Goal: Task Accomplishment & Management: Use online tool/utility

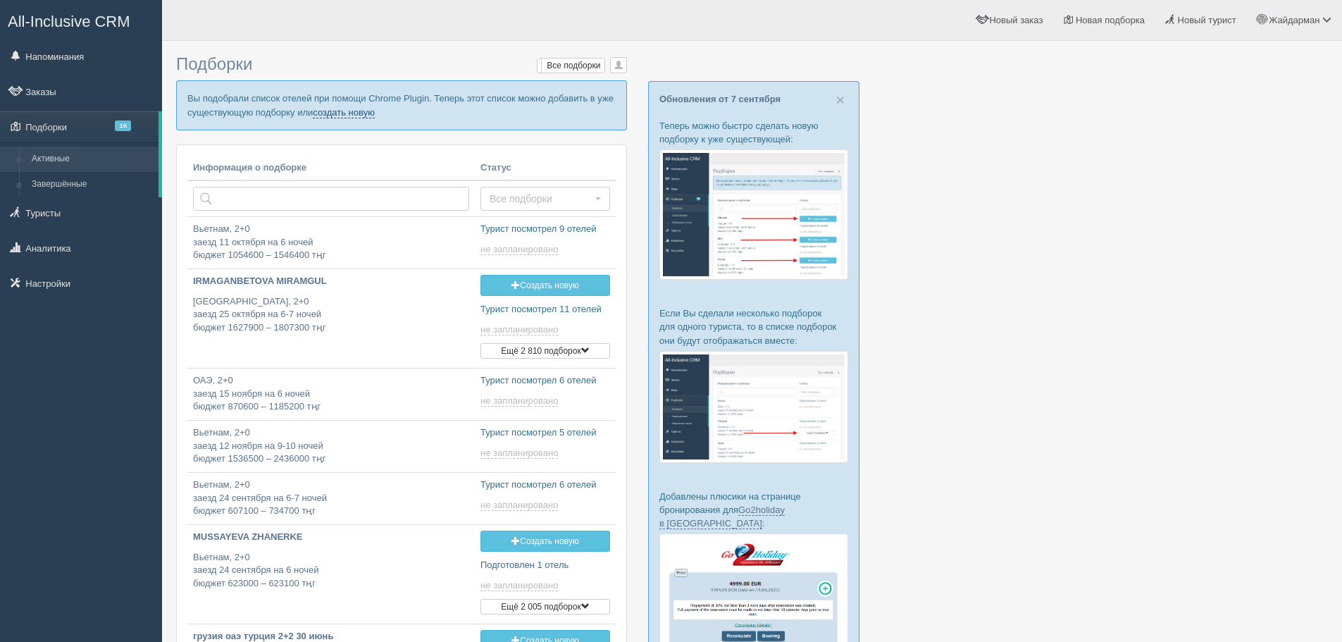
click at [366, 113] on link "создать новую" at bounding box center [344, 112] width 62 height 11
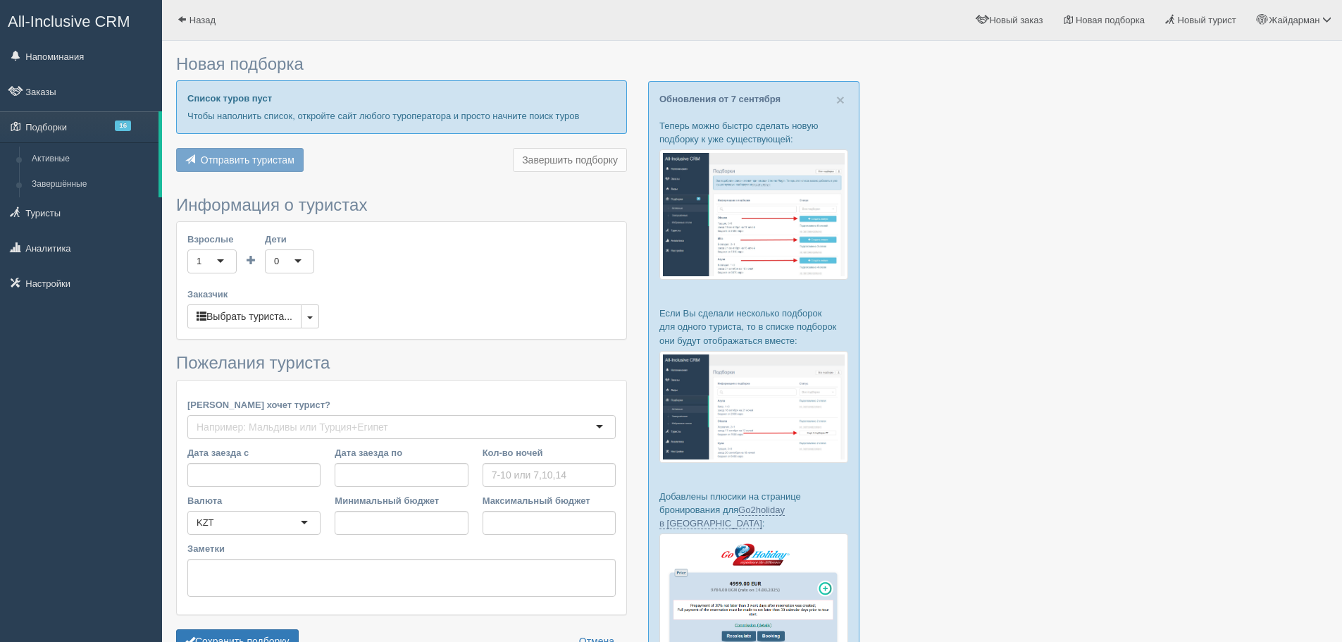
type input "5-10"
type input "815600"
type input "1100600"
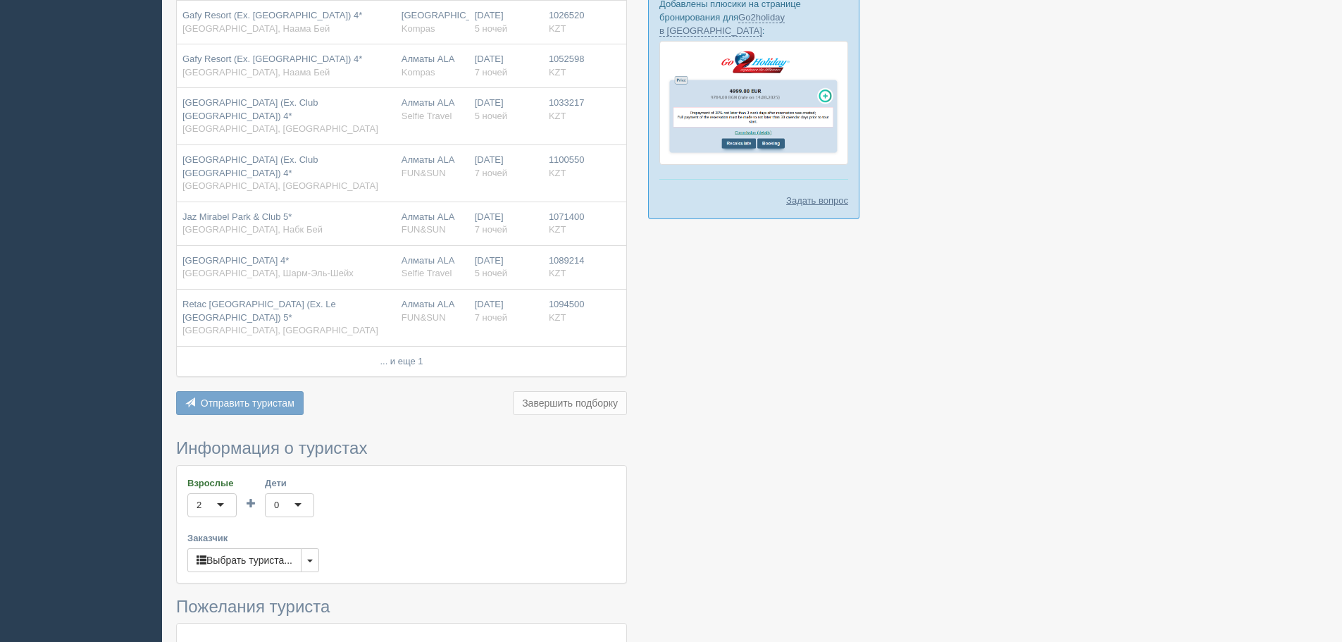
scroll to position [493, 0]
click at [311, 547] on button "button" at bounding box center [310, 559] width 18 height 24
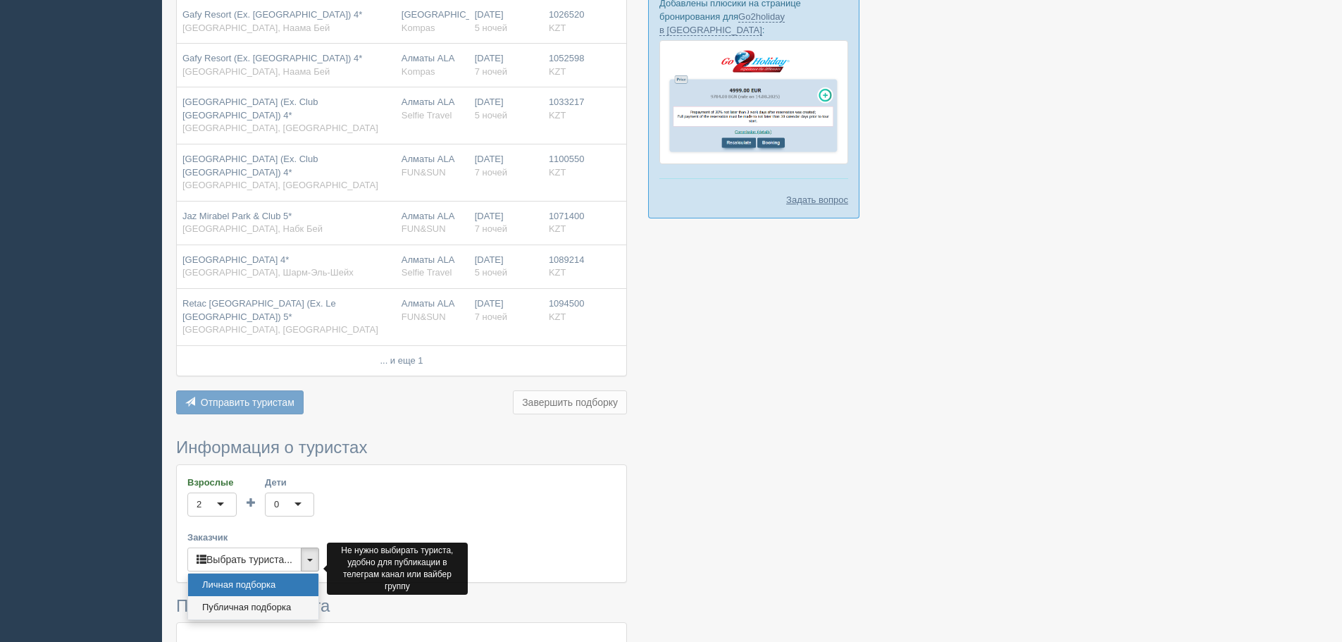
click at [293, 596] on link "Публичная подборка" at bounding box center [253, 607] width 130 height 23
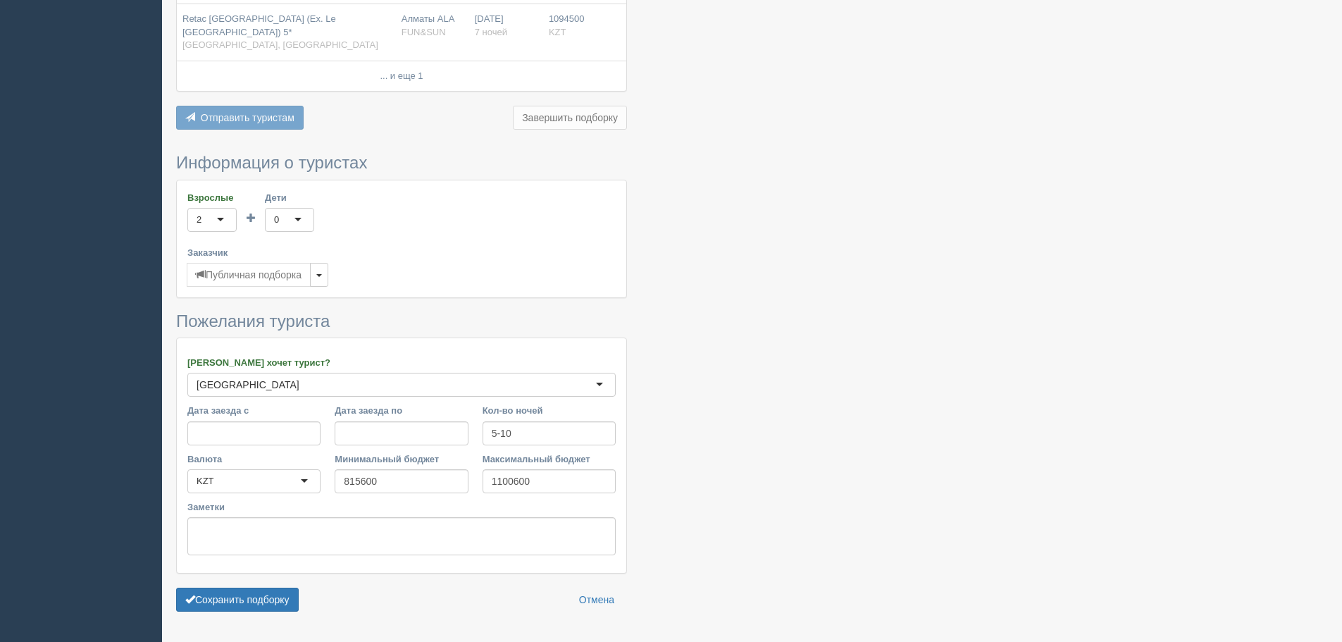
scroll to position [779, 0]
click at [254, 586] on button "Сохранить подборку" at bounding box center [237, 598] width 123 height 24
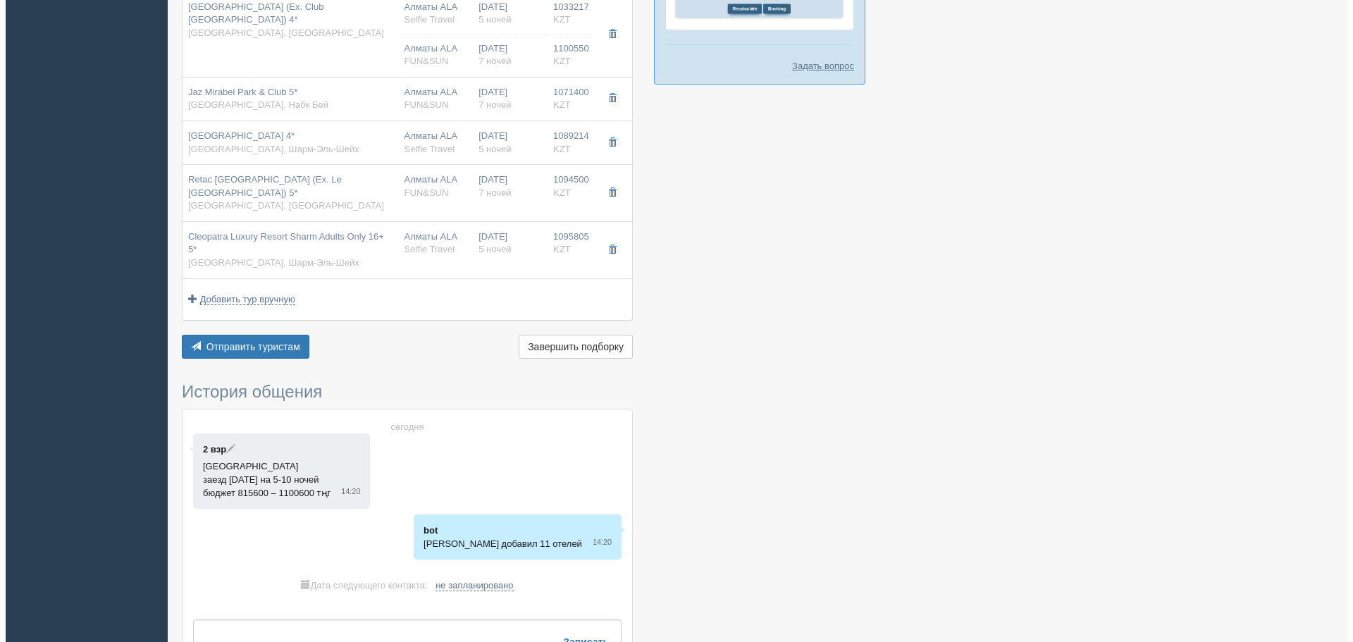
scroll to position [634, 0]
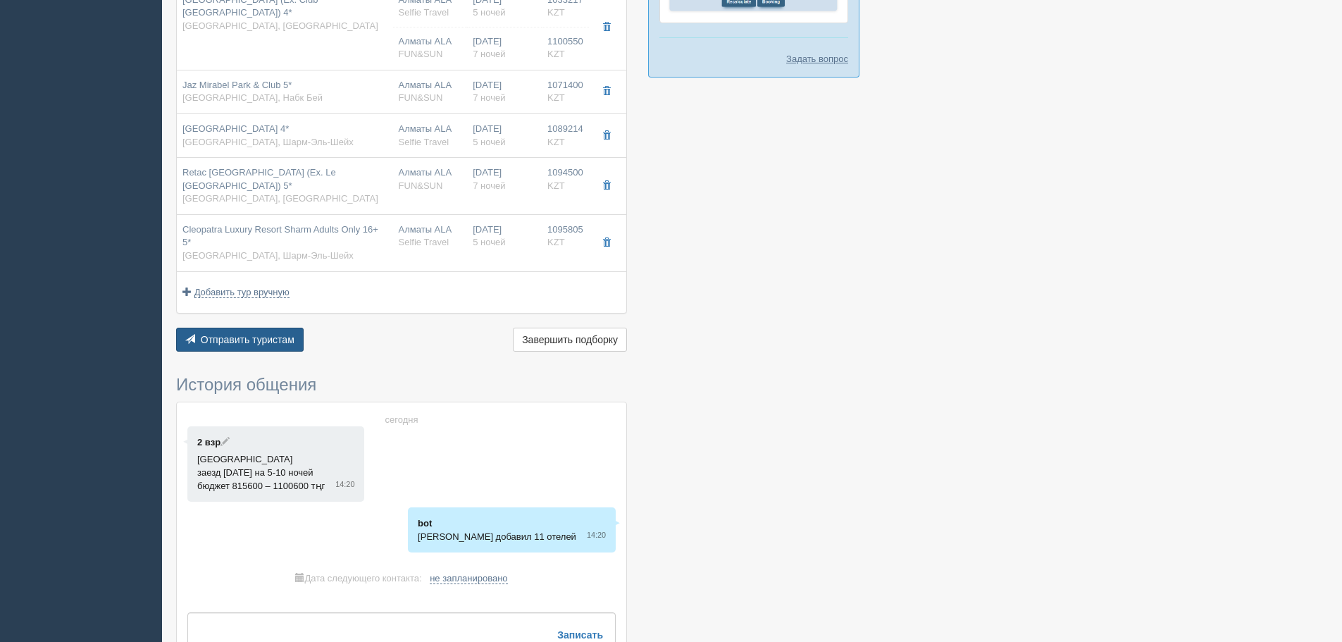
click at [241, 334] on span "Отправить туристам" at bounding box center [248, 339] width 94 height 11
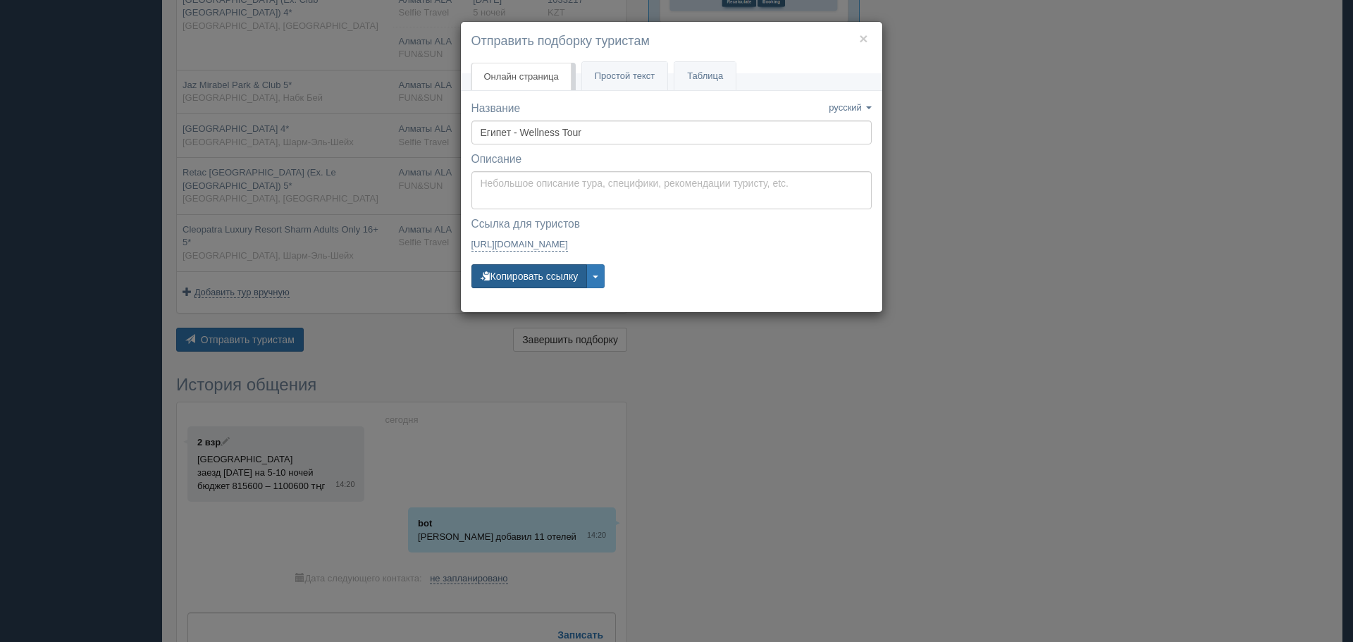
click at [559, 275] on button "Копировать ссылку" at bounding box center [529, 276] width 116 height 24
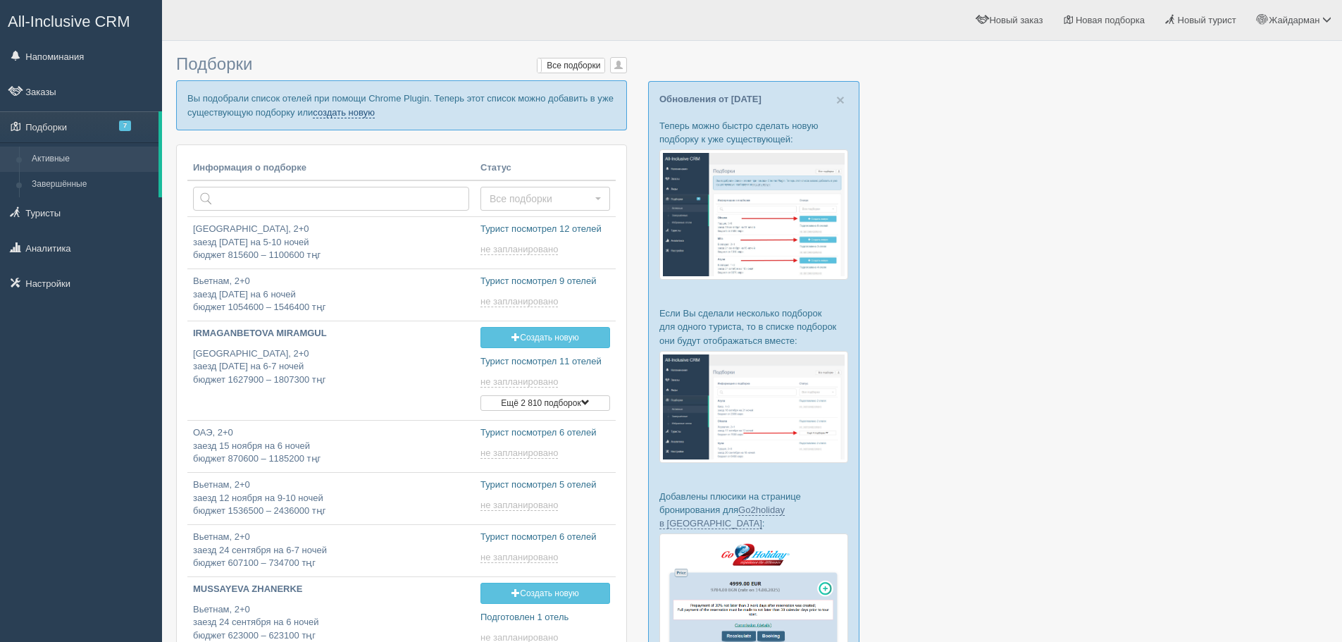
click at [359, 116] on link "создать новую" at bounding box center [344, 112] width 62 height 11
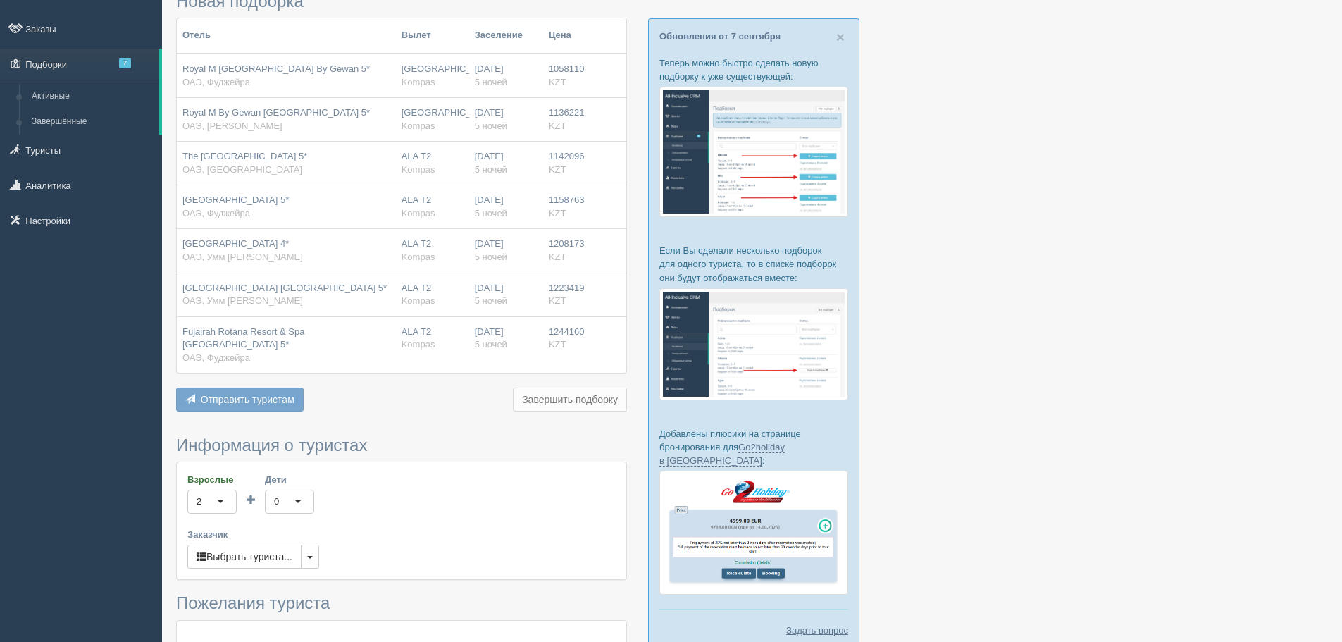
scroll to position [70, 0]
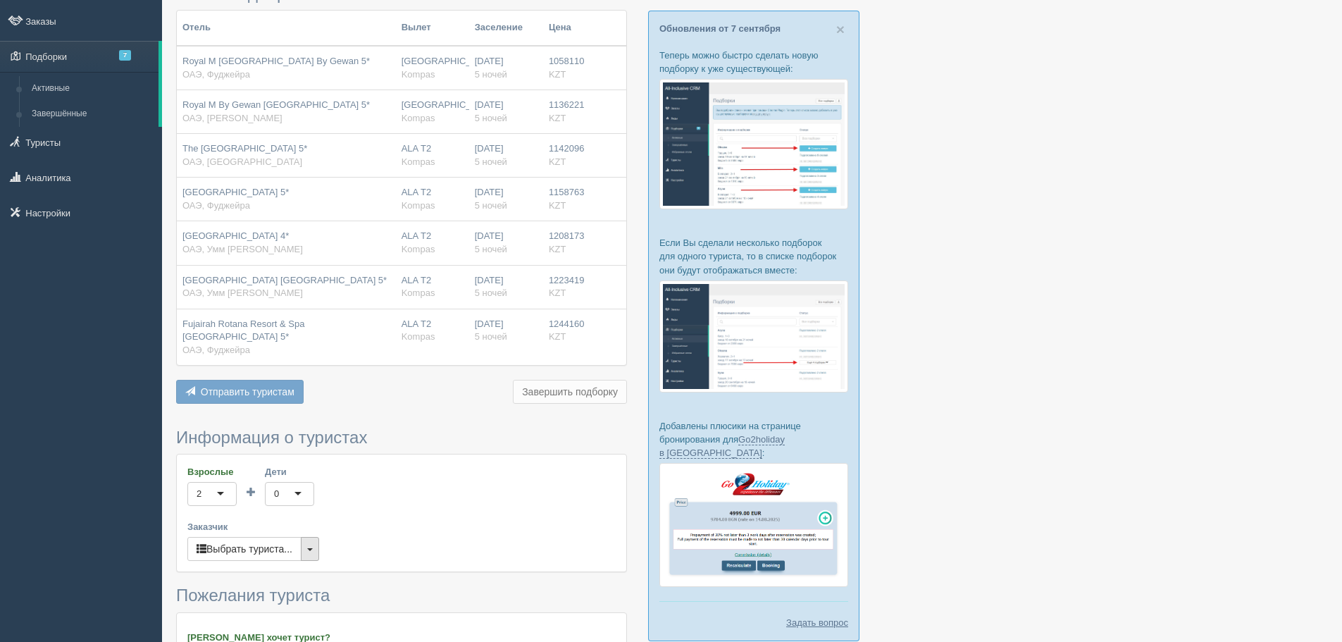
click at [309, 537] on button "button" at bounding box center [310, 549] width 18 height 24
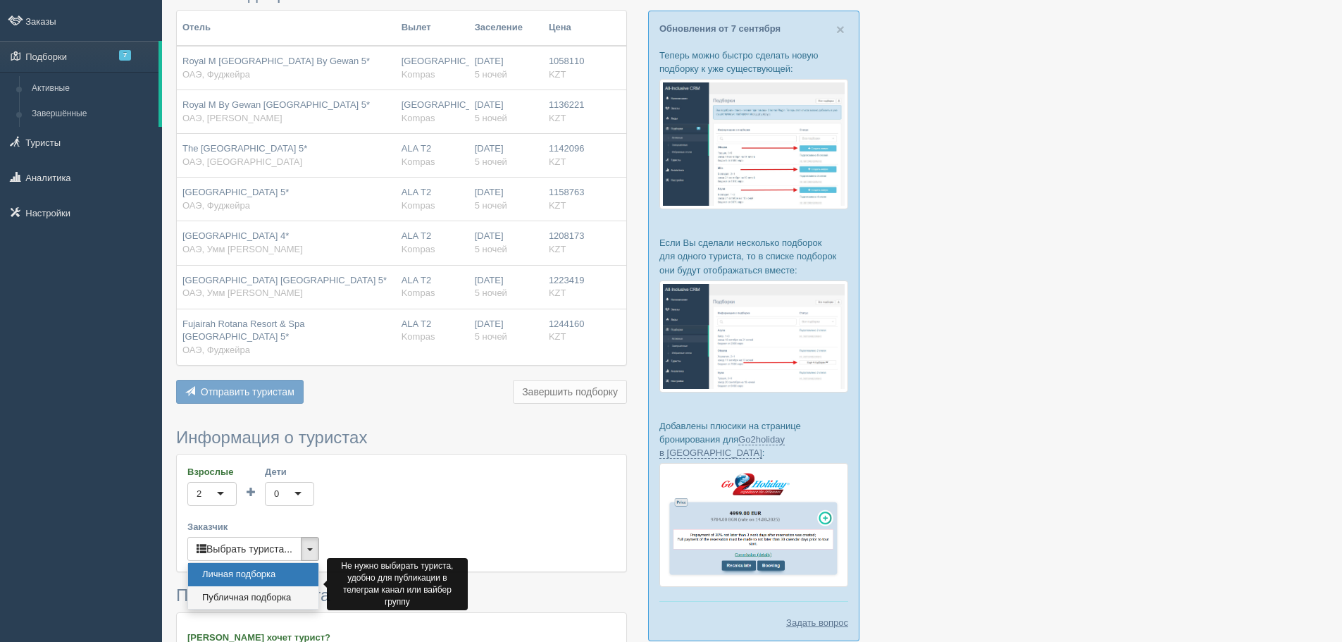
click at [288, 586] on link "Публичная подборка" at bounding box center [253, 597] width 130 height 23
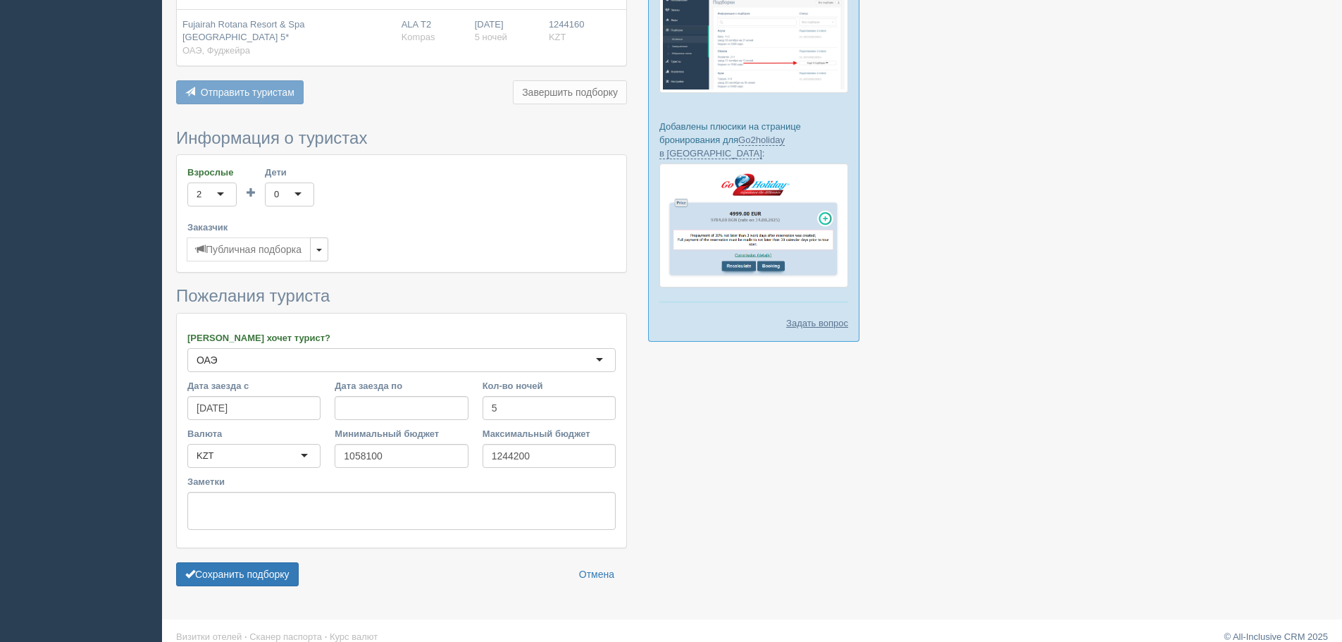
scroll to position [372, 0]
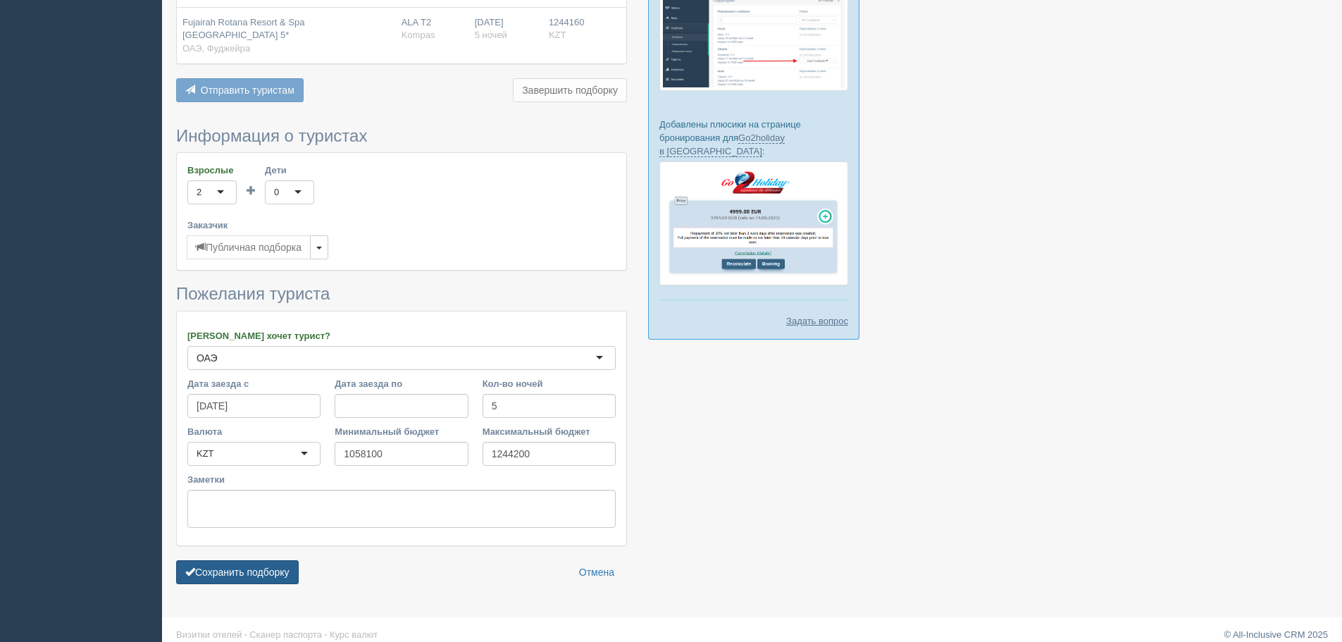
click at [244, 564] on button "Сохранить подборку" at bounding box center [237, 572] width 123 height 24
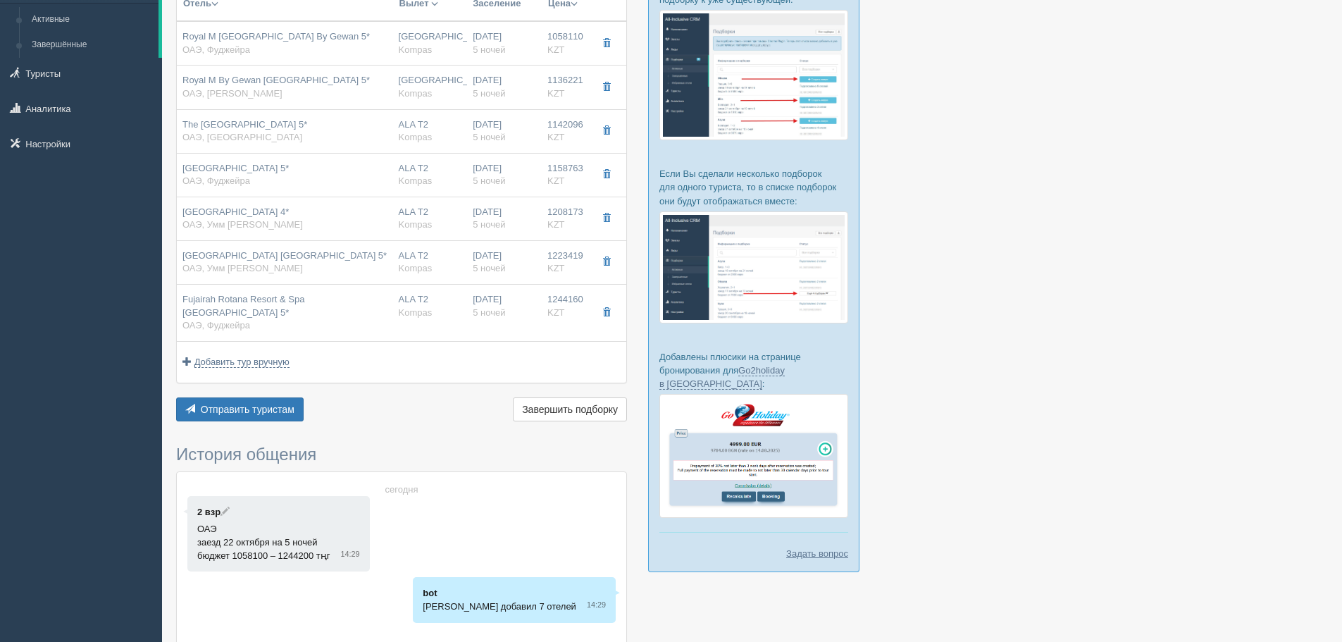
scroll to position [141, 0]
click at [264, 402] on span "Отправить туристам" at bounding box center [248, 407] width 94 height 11
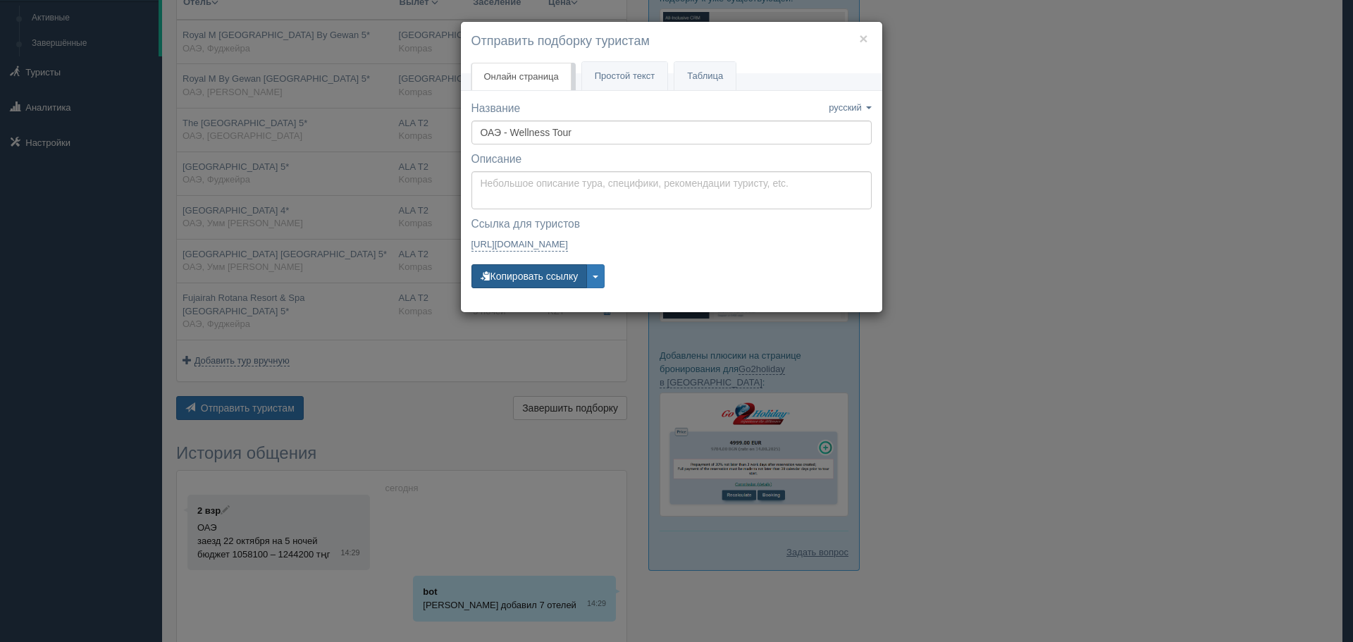
click at [547, 275] on button "Копировать ссылку" at bounding box center [529, 276] width 116 height 24
click at [865, 37] on button "×" at bounding box center [863, 38] width 8 height 15
